Goal: Task Accomplishment & Management: Use online tool/utility

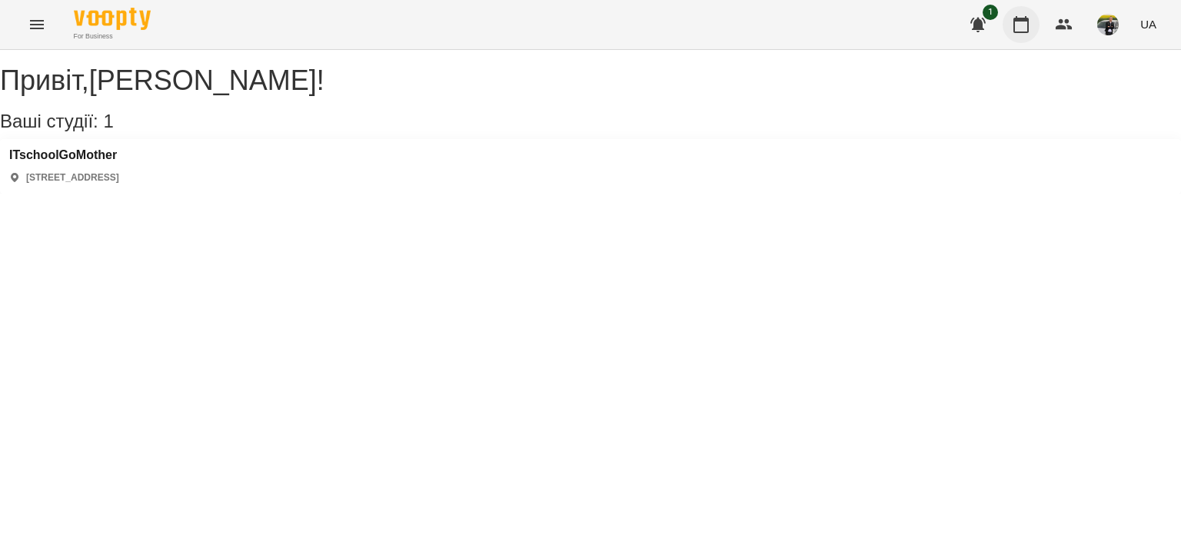
click at [1022, 30] on icon "button" at bounding box center [1021, 24] width 18 height 18
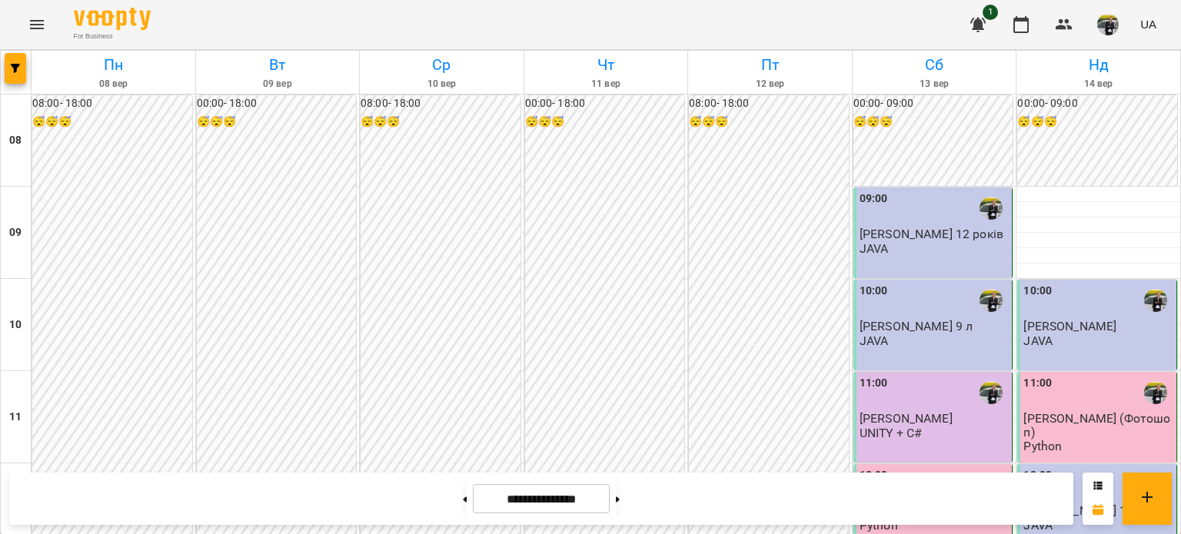
scroll to position [846, 0]
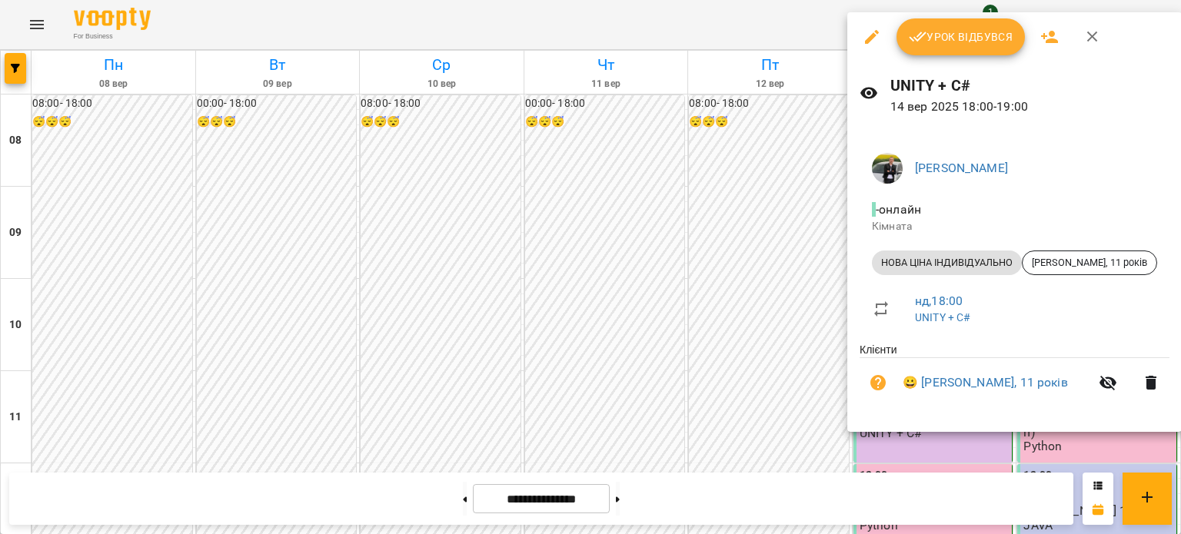
click at [979, 42] on span "Урок відбувся" at bounding box center [961, 37] width 105 height 18
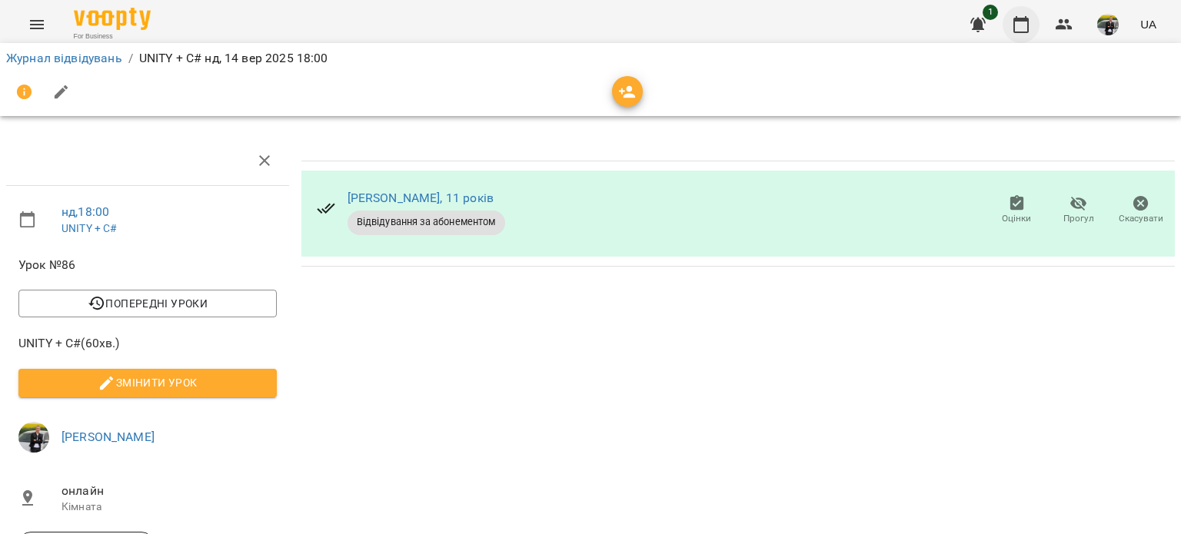
click at [1023, 21] on icon "button" at bounding box center [1021, 24] width 18 height 18
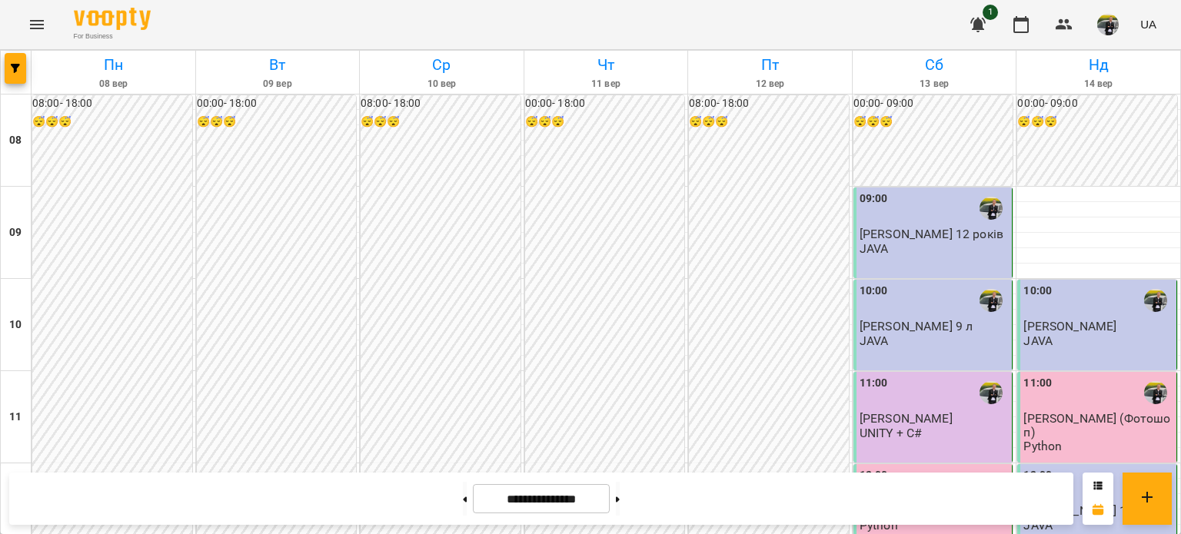
scroll to position [846, 0]
click at [1111, 24] on img "button" at bounding box center [1108, 25] width 22 height 22
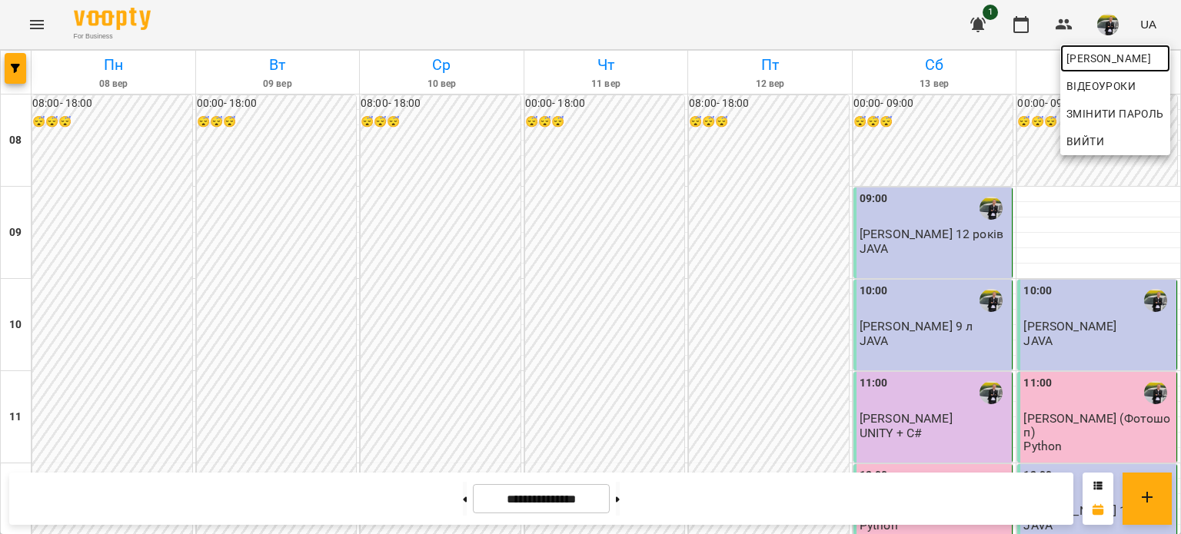
click at [1067, 60] on span "[PERSON_NAME]" at bounding box center [1115, 58] width 98 height 18
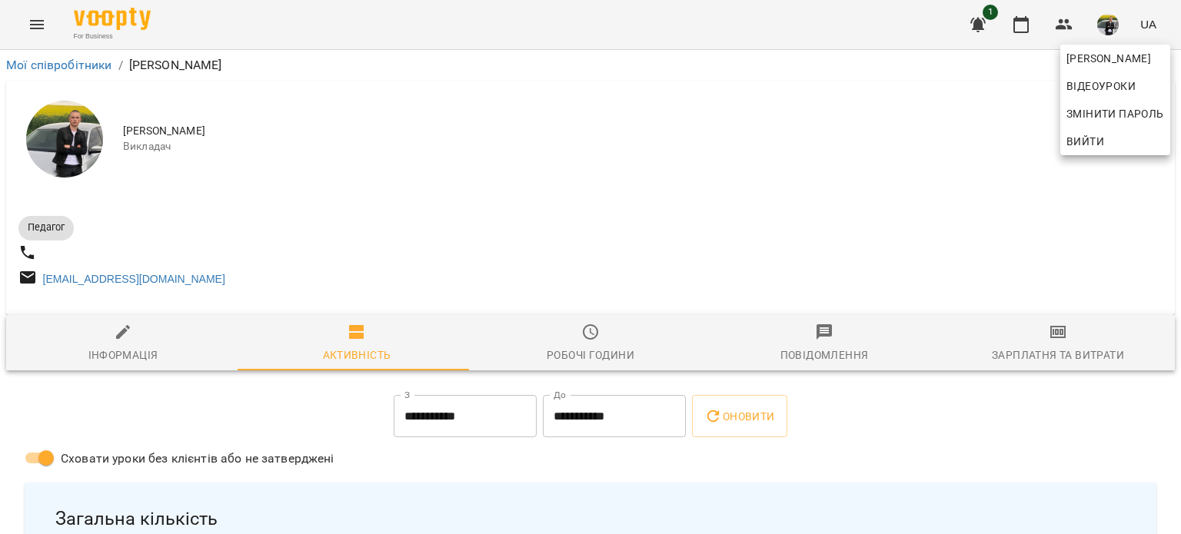
click at [1039, 328] on div at bounding box center [590, 267] width 1181 height 534
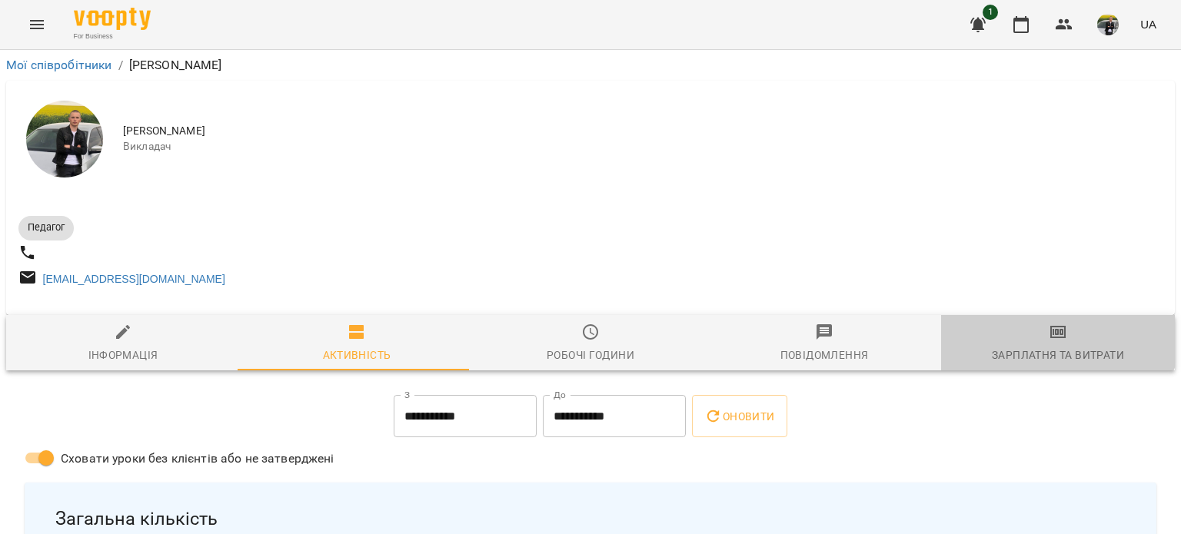
click at [1040, 323] on button "Зарплатня та Витрати" at bounding box center [1058, 342] width 234 height 55
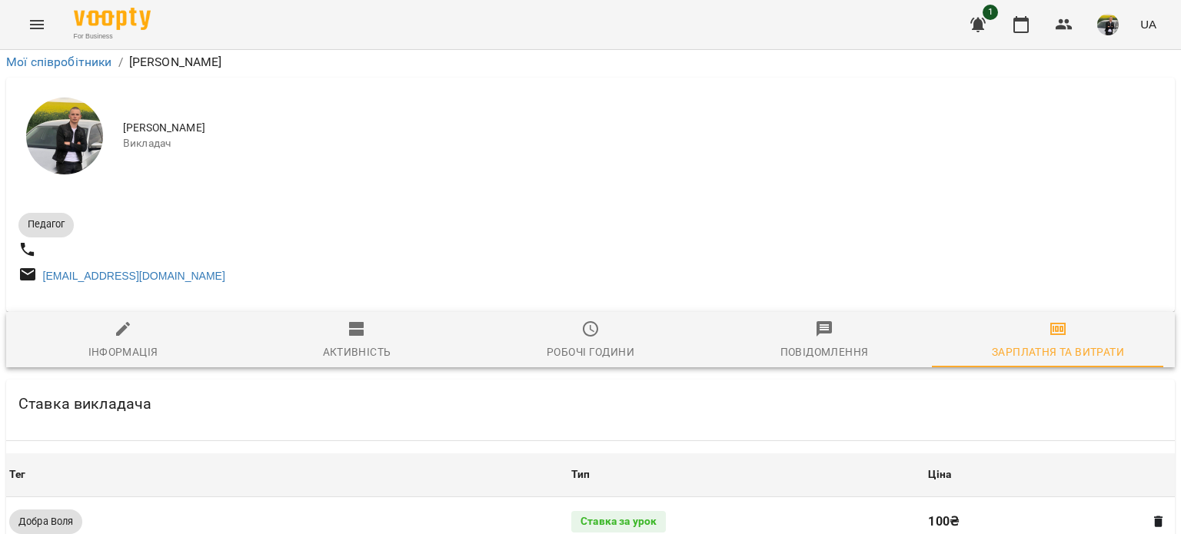
scroll to position [692, 0]
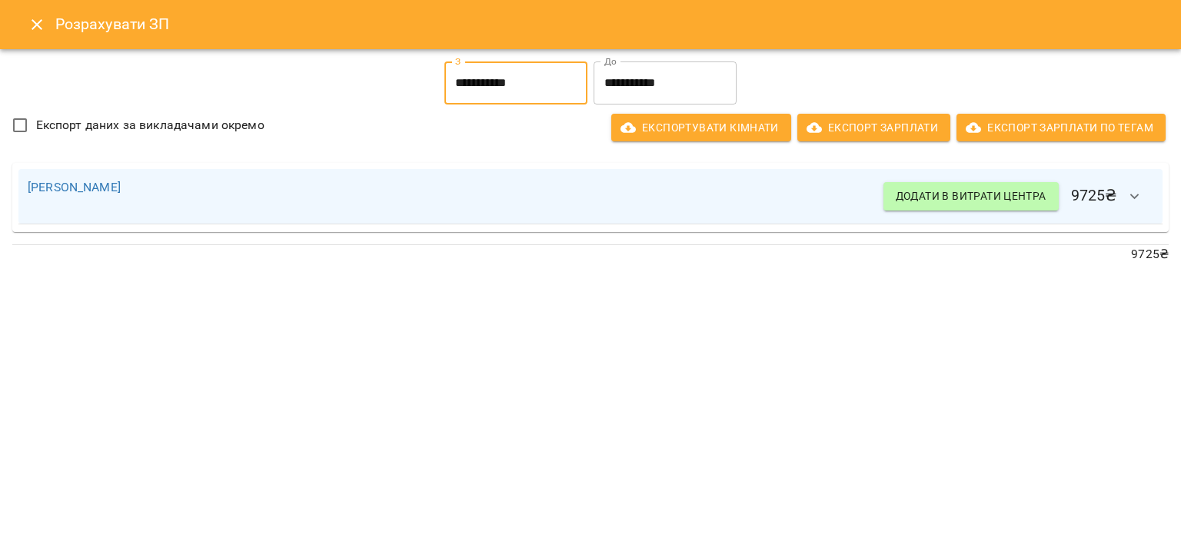
click at [510, 88] on input "**********" at bounding box center [515, 83] width 143 height 43
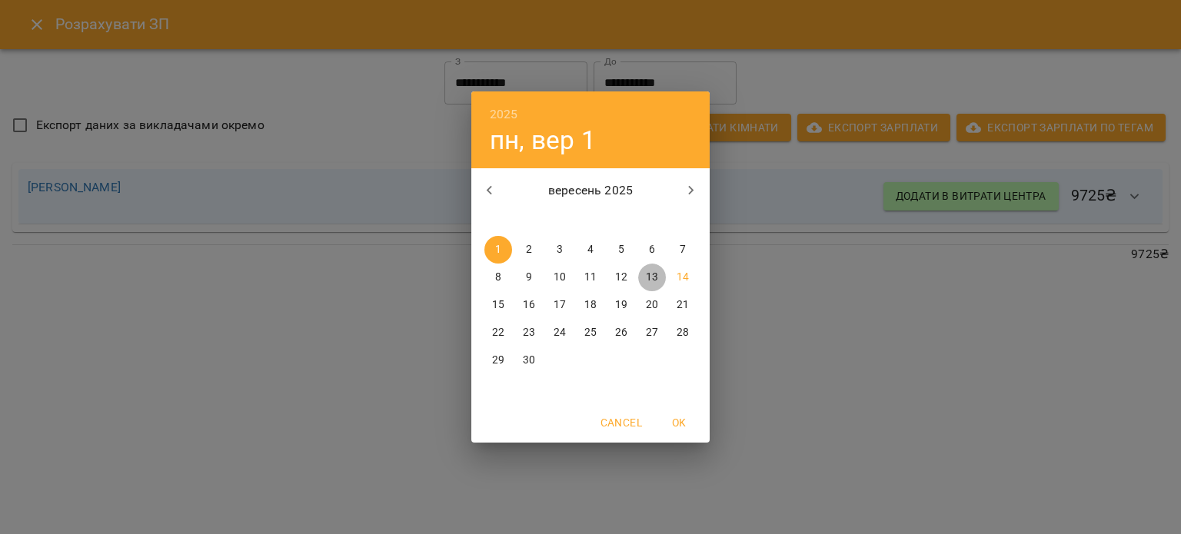
click at [656, 281] on p "13" at bounding box center [652, 277] width 12 height 15
type input "**********"
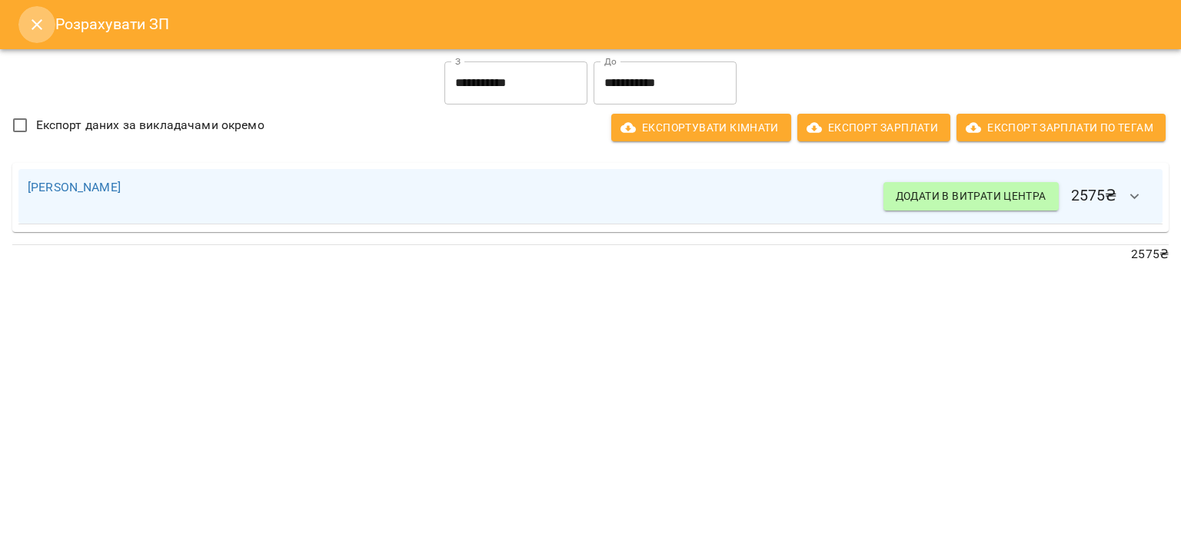
click at [35, 30] on icon "Close" at bounding box center [37, 24] width 18 height 18
